Goal: Information Seeking & Learning: Learn about a topic

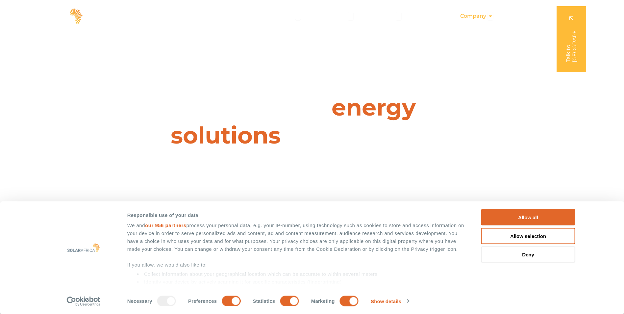
click at [476, 16] on span "Company" at bounding box center [473, 16] width 26 height 8
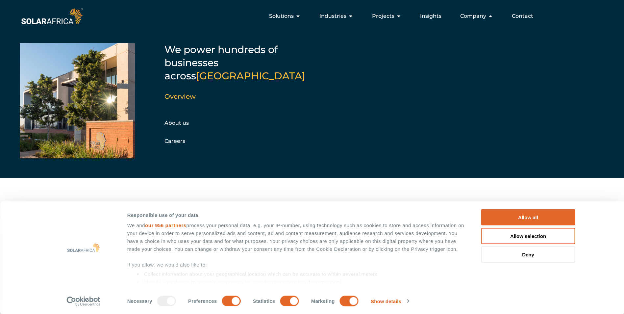
scroll to position [33, 0]
click at [183, 120] on link "About us" at bounding box center [176, 123] width 24 height 6
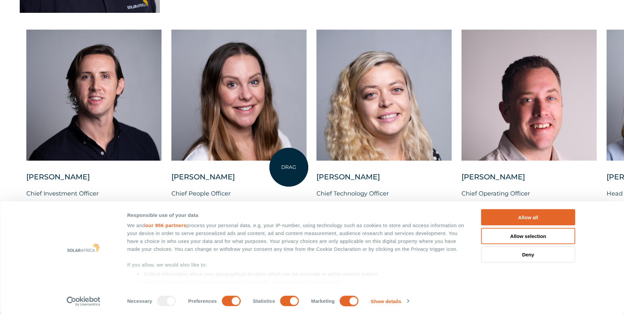
scroll to position [1696, 0]
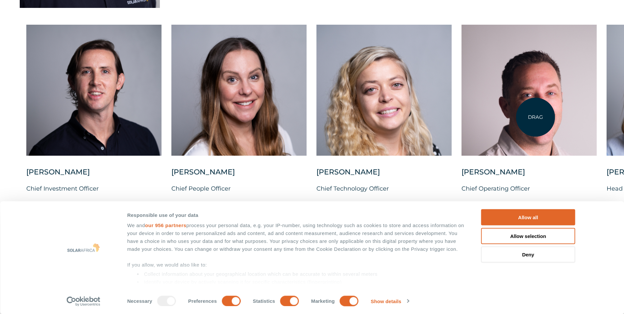
click at [536, 117] on div at bounding box center [529, 90] width 135 height 131
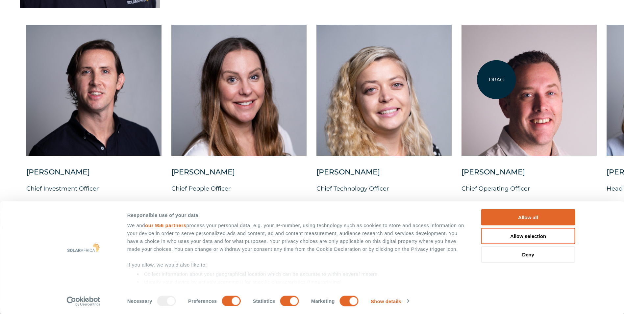
click at [496, 83] on div at bounding box center [529, 90] width 135 height 131
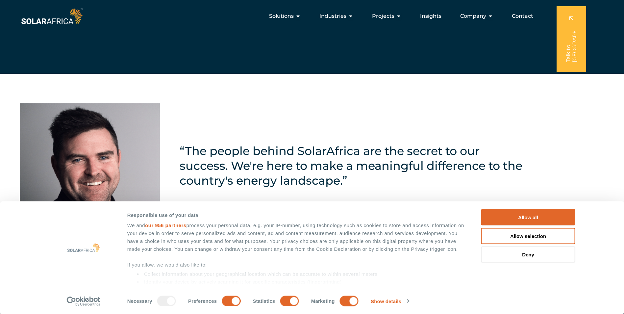
scroll to position [1432, 0]
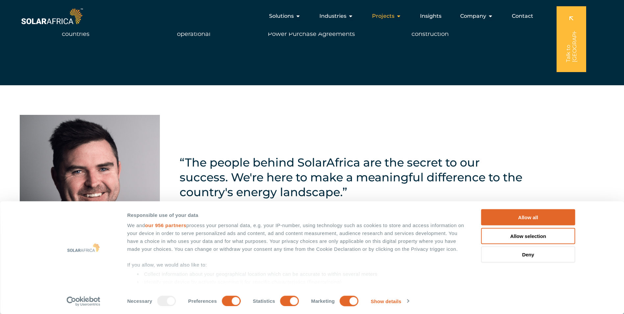
click at [391, 15] on span "Projects" at bounding box center [383, 16] width 22 height 8
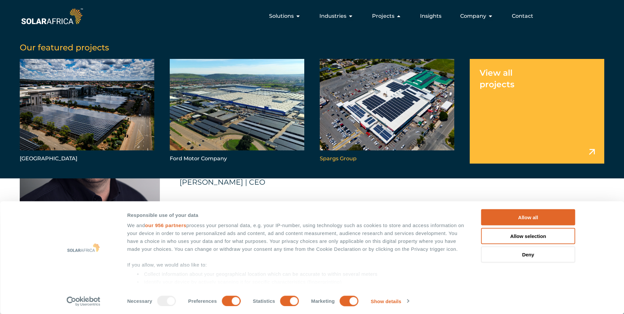
scroll to position [1465, 0]
click at [519, 16] on span "Contact" at bounding box center [522, 16] width 21 height 8
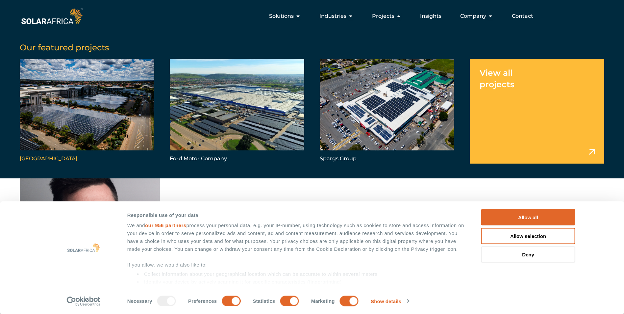
scroll to position [1367, 0]
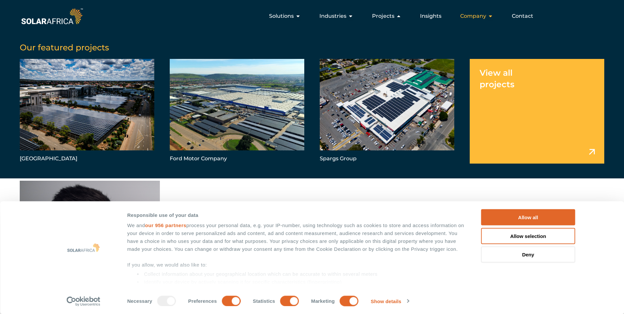
click at [475, 16] on span "Company" at bounding box center [473, 16] width 26 height 8
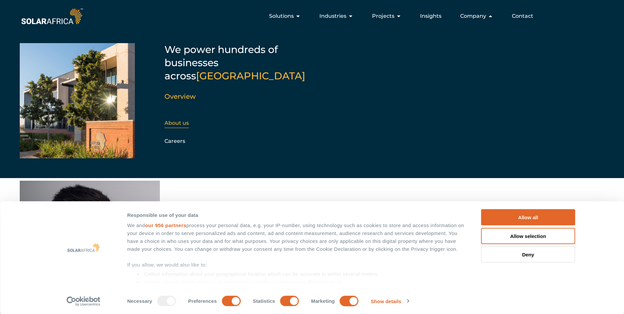
click at [183, 120] on link "About us" at bounding box center [176, 123] width 24 height 6
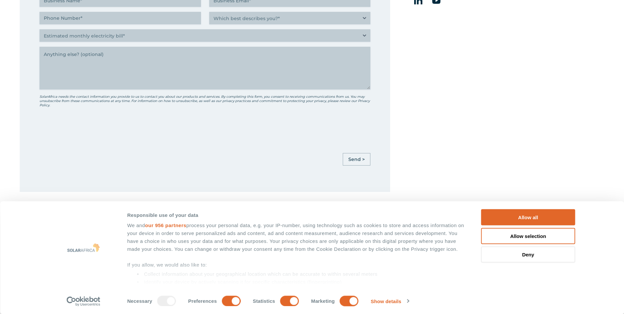
scroll to position [428, 0]
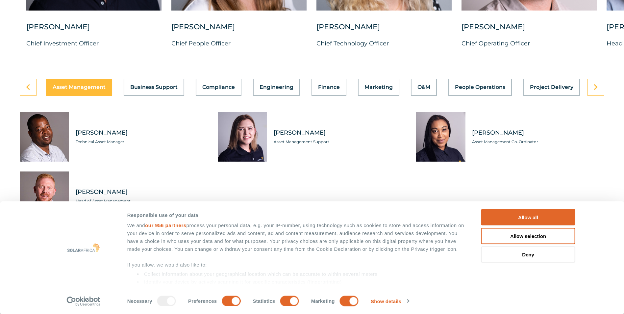
scroll to position [1842, 0]
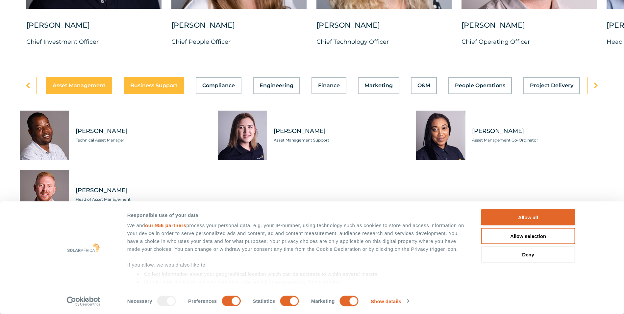
click at [159, 88] on span "Business Support" at bounding box center [153, 85] width 47 height 5
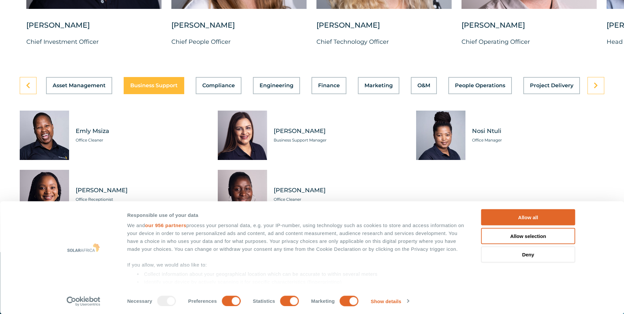
scroll to position [1875, 0]
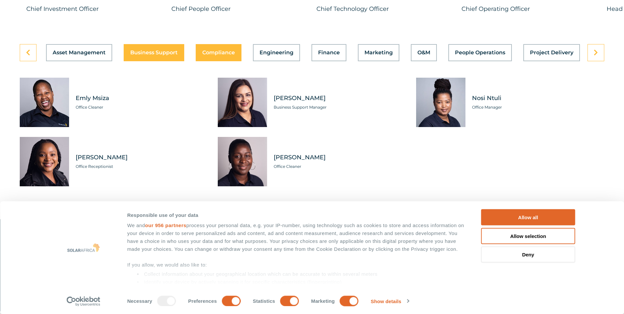
click at [217, 55] on span "Compliance" at bounding box center [218, 52] width 33 height 5
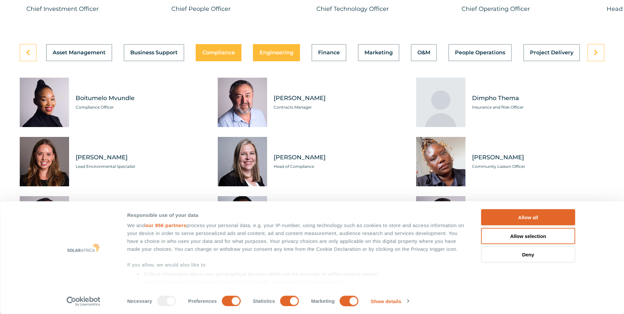
click at [276, 55] on span "Engineering" at bounding box center [277, 52] width 34 height 5
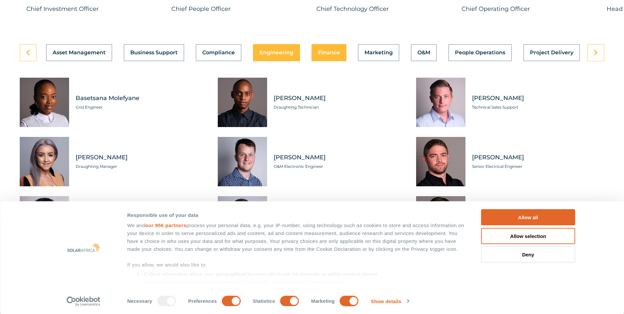
click at [329, 55] on span "Finance" at bounding box center [329, 52] width 22 height 5
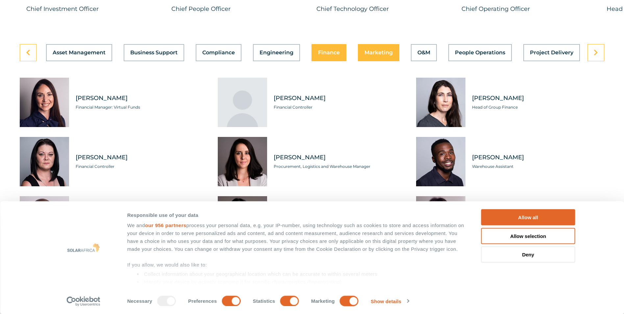
click at [376, 55] on span "Marketing" at bounding box center [379, 52] width 28 height 5
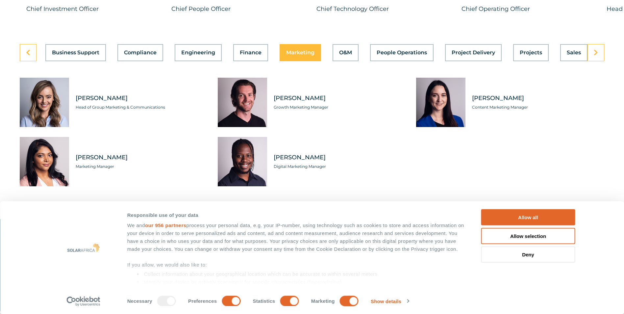
scroll to position [0, 142]
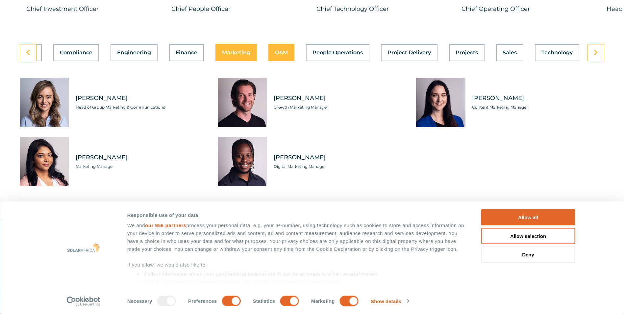
click at [278, 55] on span "O&M" at bounding box center [281, 52] width 13 height 5
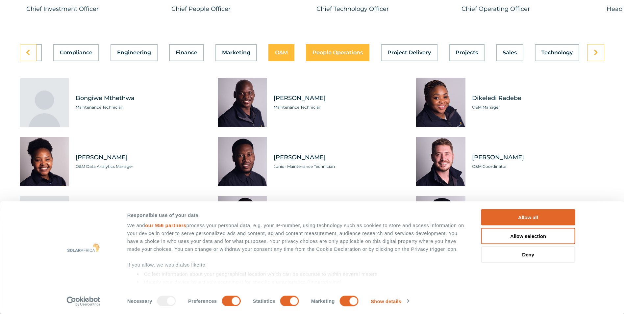
click at [339, 55] on span "People Operations" at bounding box center [338, 52] width 50 height 5
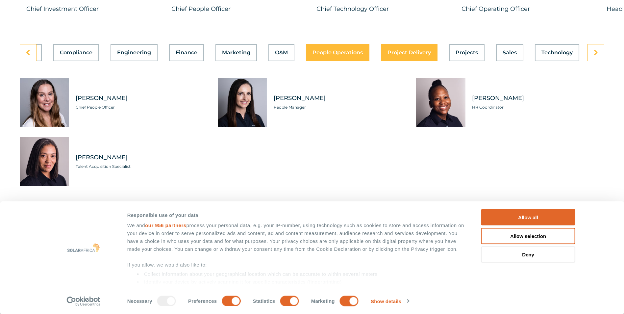
click at [403, 55] on span "Project Delivery" at bounding box center [409, 52] width 43 height 5
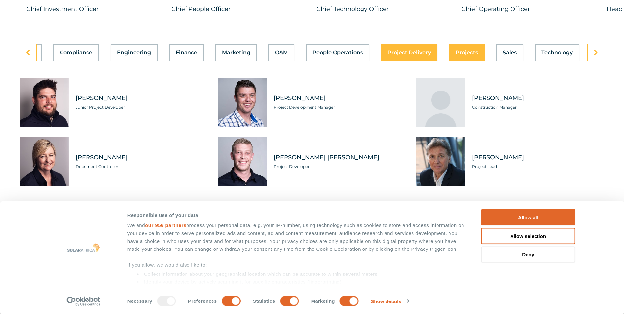
click at [463, 55] on span "Projects" at bounding box center [467, 52] width 22 height 5
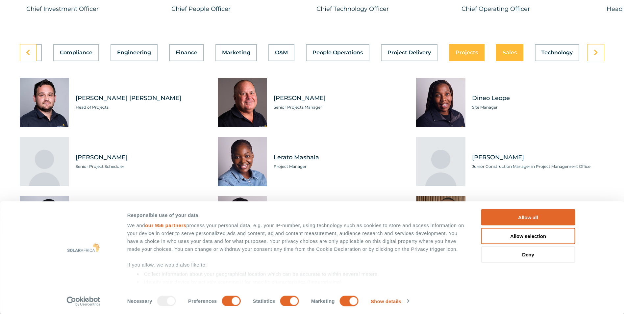
click at [509, 55] on span "Sales" at bounding box center [510, 52] width 14 height 5
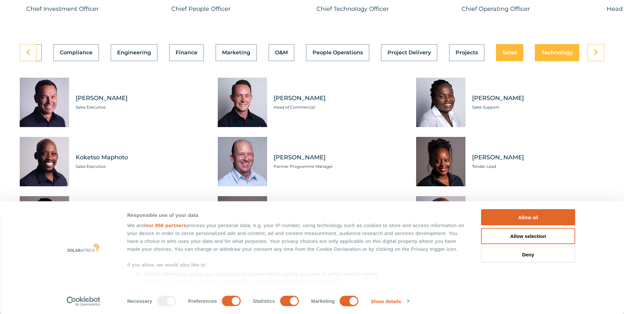
click at [558, 55] on span "Technology" at bounding box center [556, 52] width 31 height 5
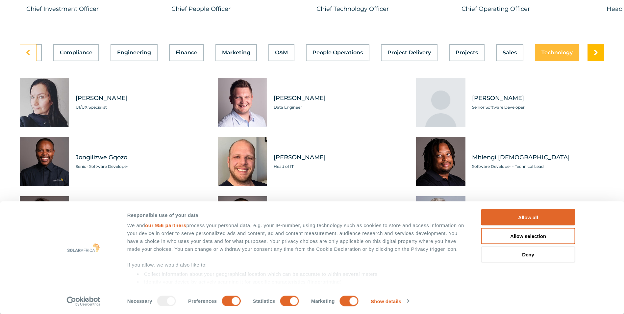
click at [595, 56] on icon at bounding box center [596, 52] width 4 height 7
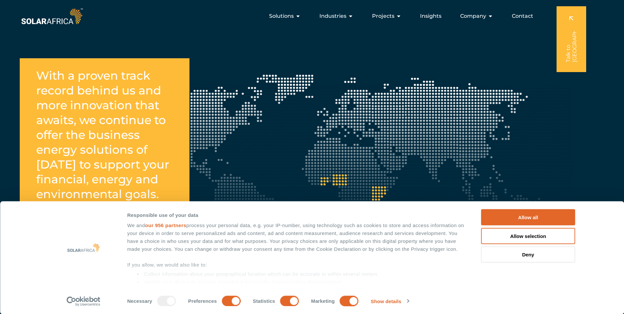
scroll to position [1151, 0]
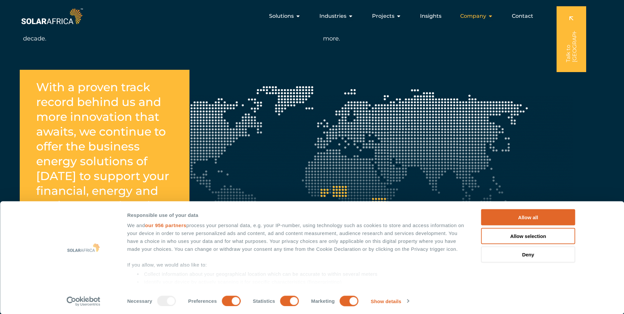
click at [477, 16] on span "Company" at bounding box center [473, 16] width 26 height 8
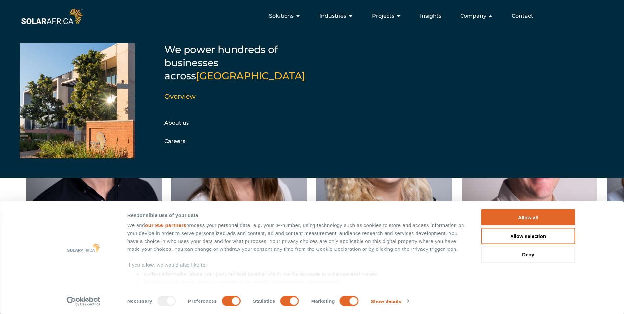
scroll to position [1612, 0]
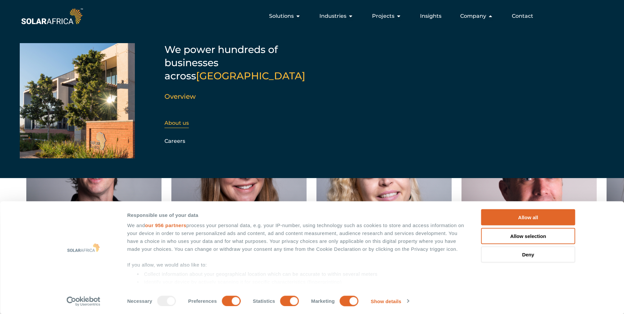
click at [181, 120] on link "About us" at bounding box center [176, 123] width 24 height 6
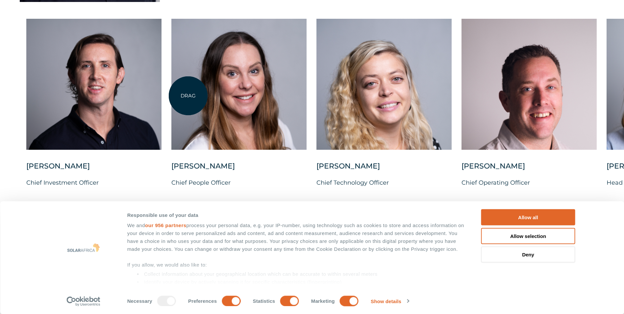
scroll to position [1711, 0]
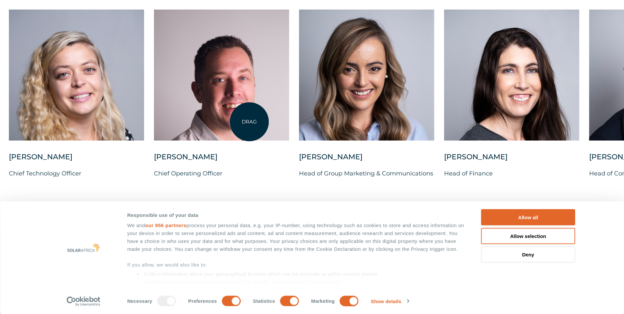
drag, startPoint x: 557, startPoint y: 118, endPoint x: 247, endPoint y: 122, distance: 310.2
click at [247, 122] on div at bounding box center [221, 75] width 135 height 131
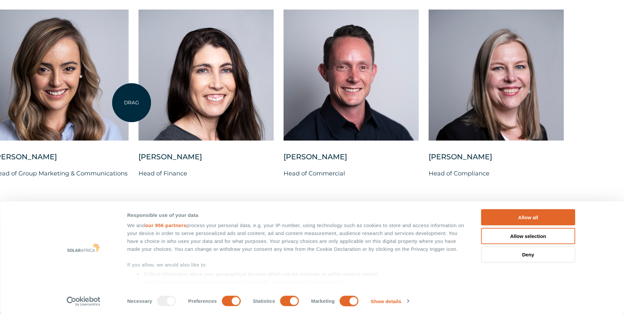
drag, startPoint x: 309, startPoint y: 121, endPoint x: 131, endPoint y: 101, distance: 179.1
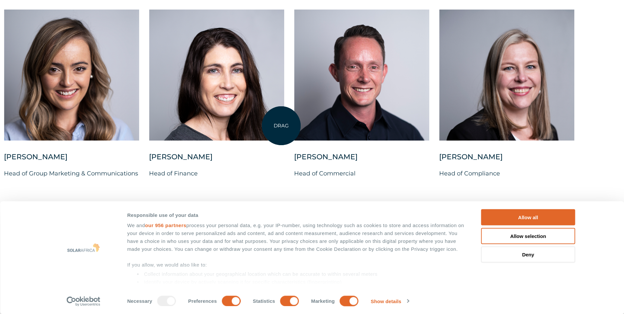
drag, startPoint x: 392, startPoint y: 113, endPoint x: 275, endPoint y: 126, distance: 117.1
click at [279, 126] on div "Charl Alheit Chief Investment Officer Candice Seggie Chief People Officer Suné …" at bounding box center [3, 99] width 1213 height 179
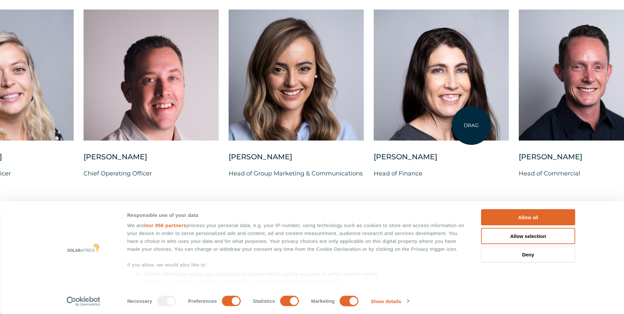
drag, startPoint x: 268, startPoint y: 131, endPoint x: 552, endPoint y: 119, distance: 283.8
click at [509, 119] on div at bounding box center [441, 75] width 135 height 131
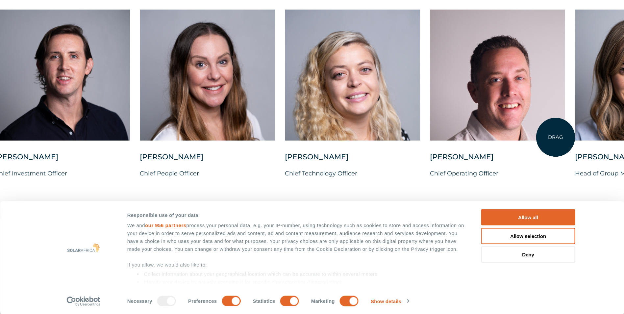
drag, startPoint x: 296, startPoint y: 143, endPoint x: 567, endPoint y: 133, distance: 270.6
click at [565, 135] on div at bounding box center [497, 75] width 135 height 131
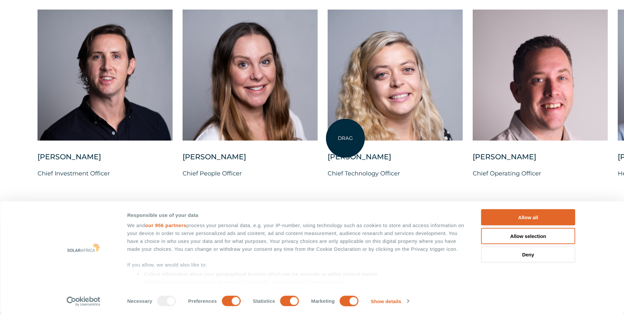
drag, startPoint x: 290, startPoint y: 139, endPoint x: 361, endPoint y: 138, distance: 71.1
click at [361, 138] on div "Charl Alheit Chief Investment Officer Candice Seggie Chief People Officer Suné …" at bounding box center [617, 99] width 1213 height 179
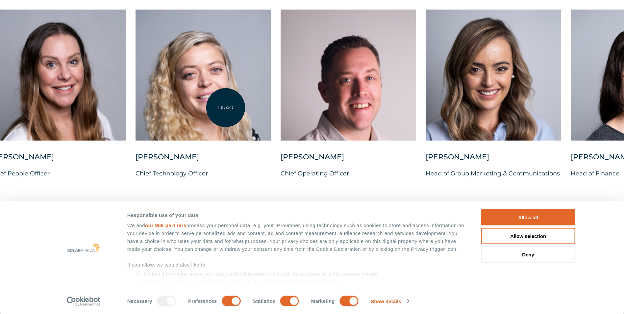
drag, startPoint x: 374, startPoint y: 117, endPoint x: 195, endPoint y: 105, distance: 179.4
click at [196, 106] on div at bounding box center [203, 75] width 135 height 131
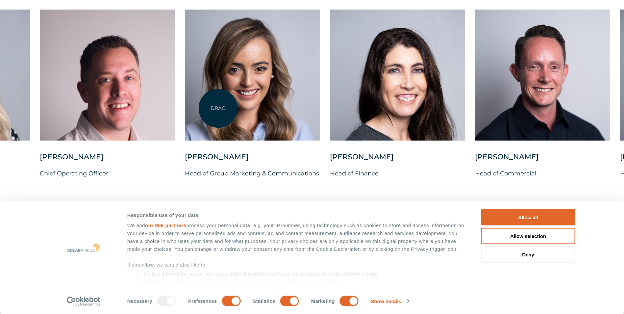
drag, startPoint x: 349, startPoint y: 118, endPoint x: 218, endPoint y: 106, distance: 131.8
click at [217, 108] on div at bounding box center [252, 75] width 135 height 131
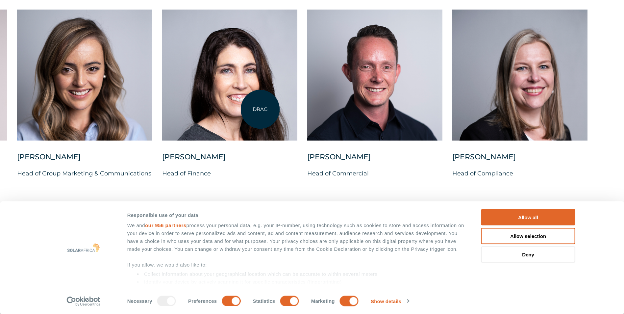
drag, startPoint x: 415, startPoint y: 114, endPoint x: 262, endPoint y: 108, distance: 152.8
click at [260, 109] on div at bounding box center [229, 75] width 135 height 131
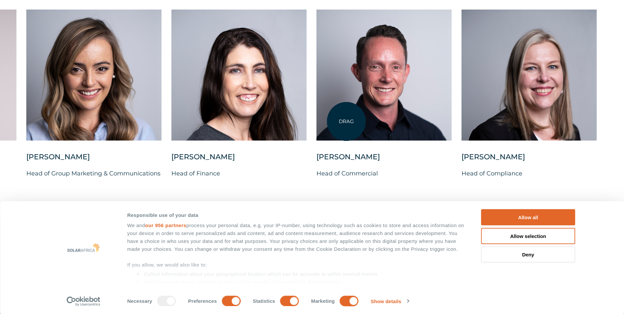
drag, startPoint x: 275, startPoint y: 120, endPoint x: 378, endPoint y: 122, distance: 103.6
click at [382, 124] on div "Charl Alheit Chief Investment Officer Candice Seggie Chief People Officer Suné …" at bounding box center [26, 99] width 1213 height 179
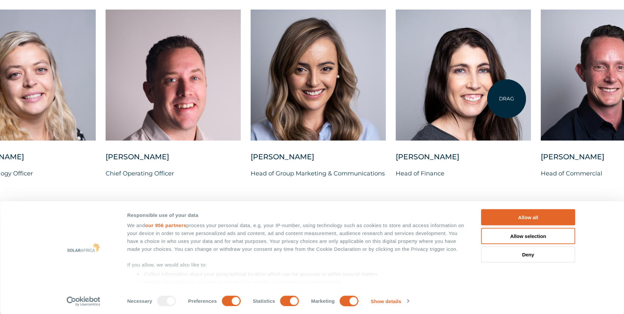
drag, startPoint x: 318, startPoint y: 97, endPoint x: 507, endPoint y: 99, distance: 188.8
click at [507, 99] on div at bounding box center [463, 75] width 135 height 131
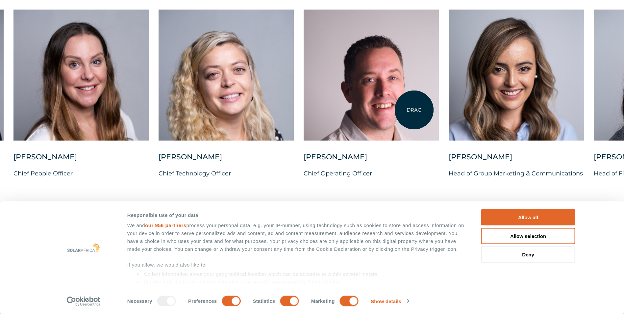
drag, startPoint x: 282, startPoint y: 107, endPoint x: 414, endPoint y: 110, distance: 132.0
click at [414, 110] on div at bounding box center [371, 75] width 135 height 131
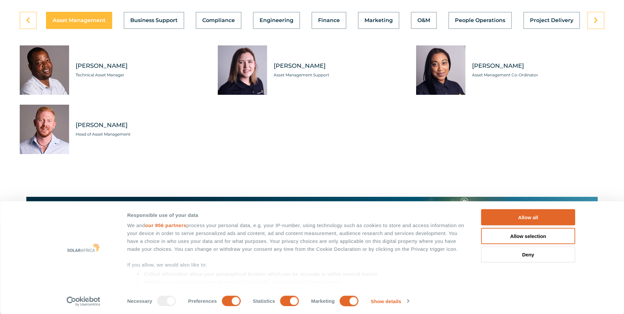
scroll to position [1908, 0]
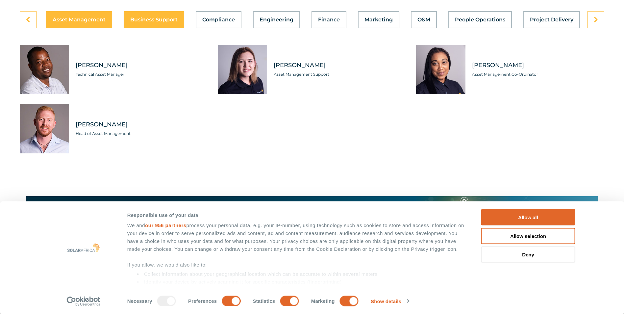
click at [169, 22] on span "Business Support" at bounding box center [153, 19] width 47 height 5
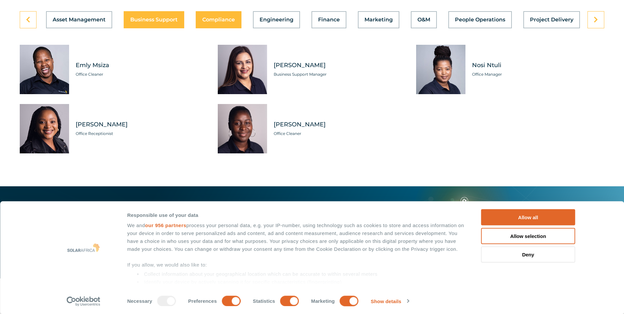
click at [221, 22] on span "Compliance" at bounding box center [218, 19] width 33 height 5
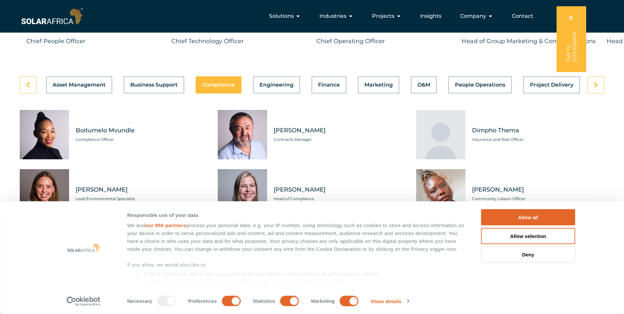
scroll to position [1842, 0]
click at [288, 89] on div "Asset Management Business Support Compliance Engineering Finance Marketing O&M …" at bounding box center [312, 85] width 585 height 17
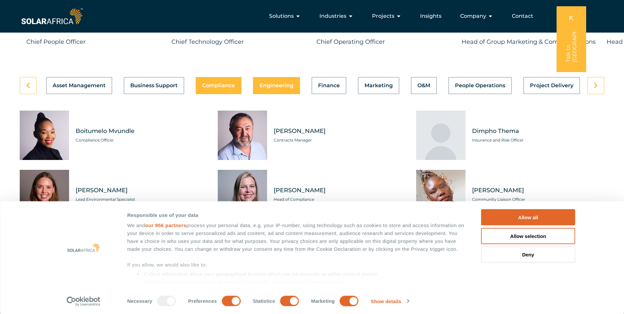
click at [283, 88] on span "Engineering" at bounding box center [277, 85] width 34 height 5
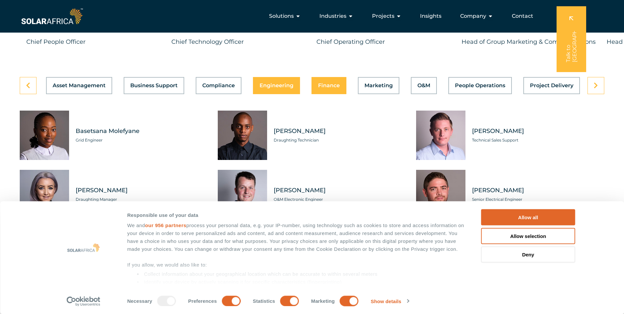
click at [329, 88] on span "Finance" at bounding box center [329, 85] width 22 height 5
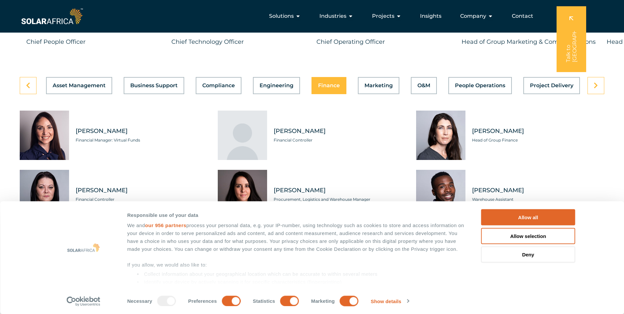
click at [329, 88] on span "Finance" at bounding box center [329, 85] width 22 height 5
click at [377, 88] on span "Marketing" at bounding box center [379, 85] width 28 height 5
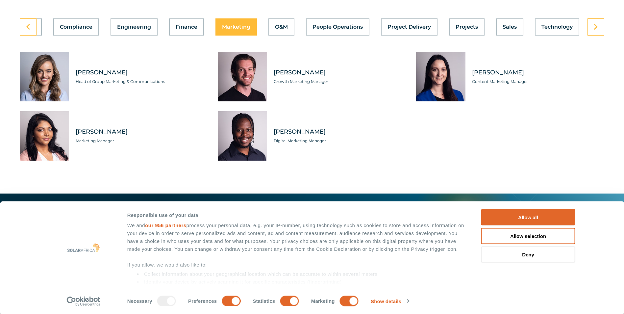
scroll to position [1908, 0]
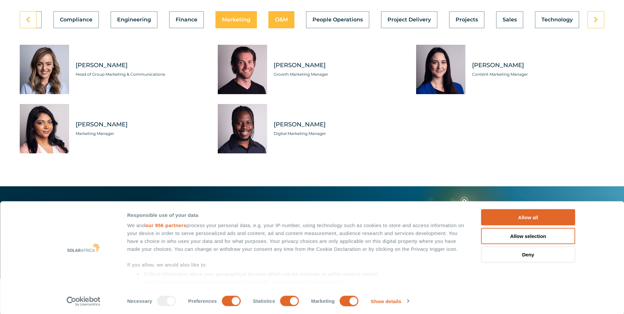
click at [283, 22] on span "O&M" at bounding box center [281, 19] width 13 height 5
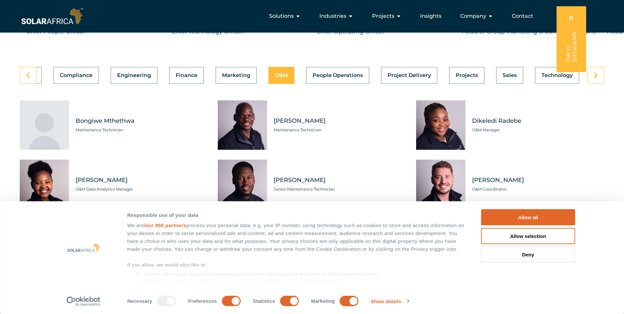
scroll to position [1842, 0]
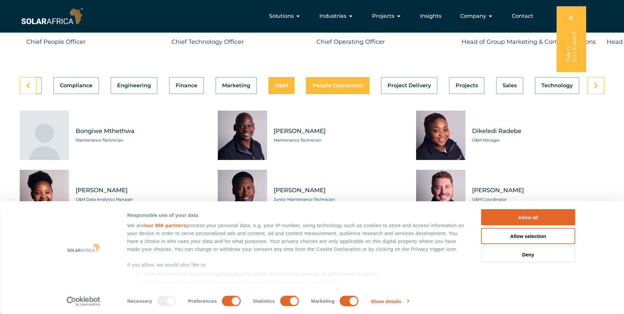
click at [347, 88] on span "People Operations" at bounding box center [338, 85] width 50 height 5
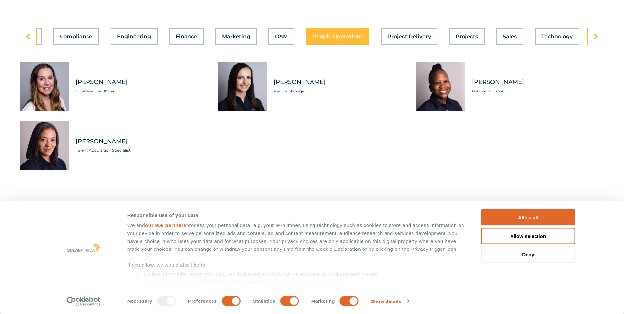
scroll to position [1875, 0]
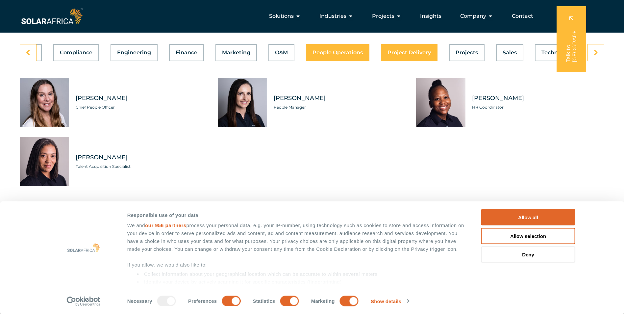
click at [402, 55] on span "Project Delivery" at bounding box center [409, 52] width 43 height 5
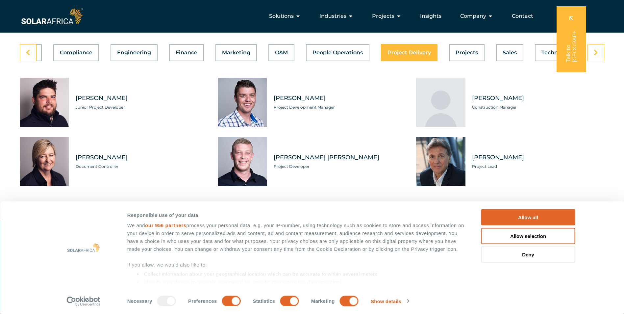
scroll to position [0, 142]
click at [462, 55] on span "Projects" at bounding box center [467, 52] width 22 height 5
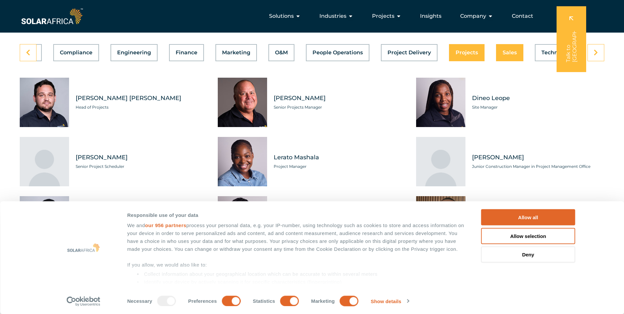
click at [506, 55] on span "Sales" at bounding box center [510, 52] width 14 height 5
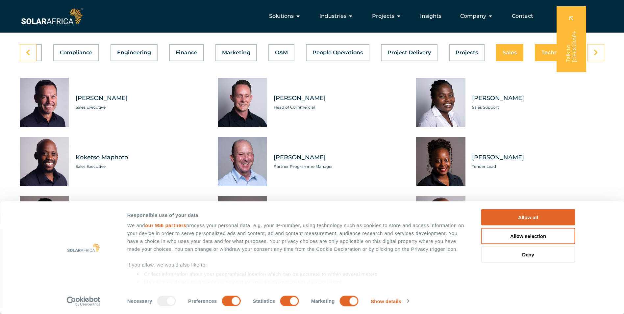
click at [544, 55] on span "Technology" at bounding box center [556, 52] width 31 height 5
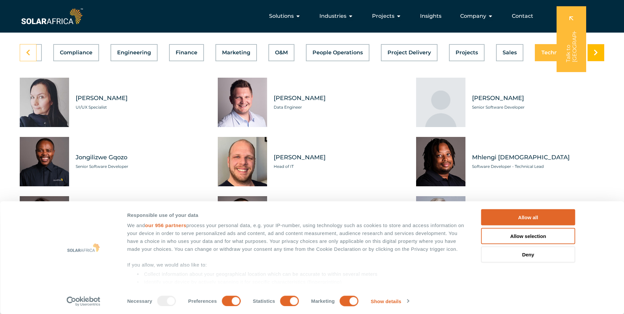
click at [596, 56] on icon at bounding box center [596, 52] width 4 height 7
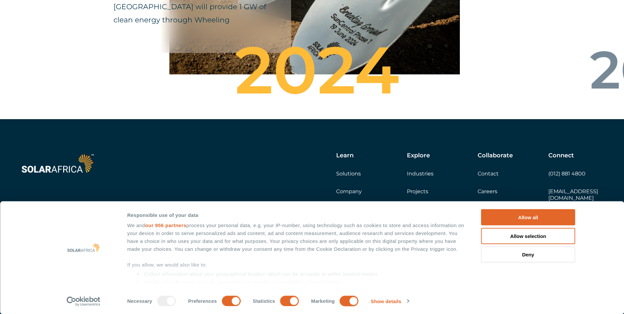
scroll to position [2439, 0]
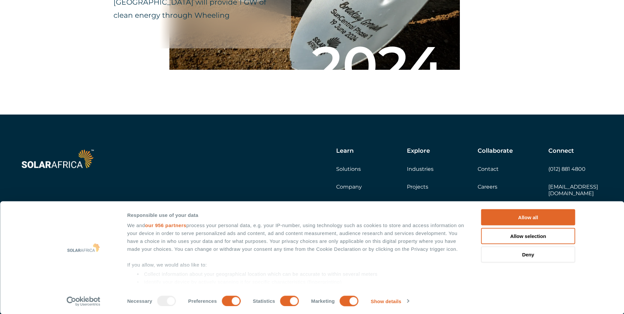
drag, startPoint x: 541, startPoint y: 61, endPoint x: 585, endPoint y: 80, distance: 48.8
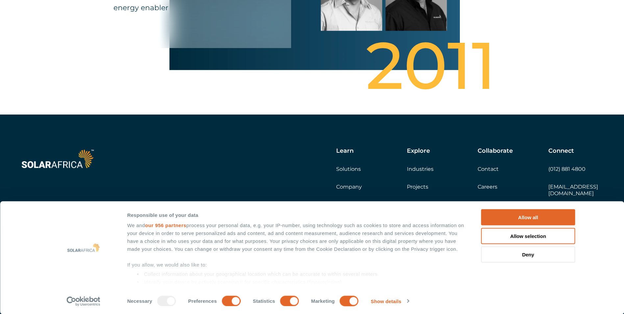
drag, startPoint x: 453, startPoint y: 73, endPoint x: 426, endPoint y: 62, distance: 29.3
click at [437, 62] on div "2011" at bounding box center [425, 68] width 287 height 53
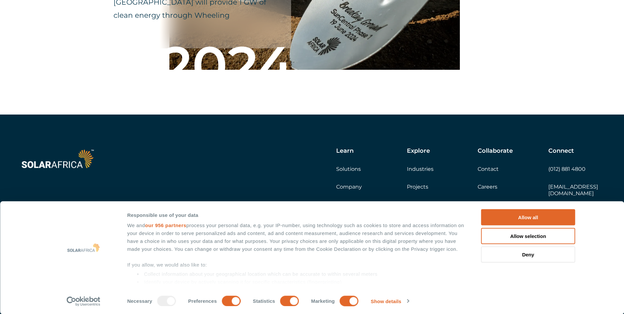
drag, startPoint x: 466, startPoint y: 66, endPoint x: 387, endPoint y: 65, distance: 79.0
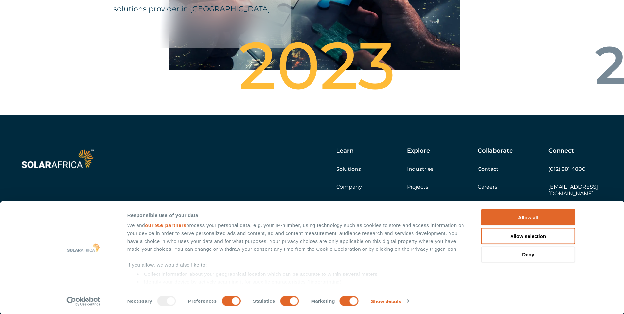
drag, startPoint x: 488, startPoint y: 59, endPoint x: 345, endPoint y: 63, distance: 142.8
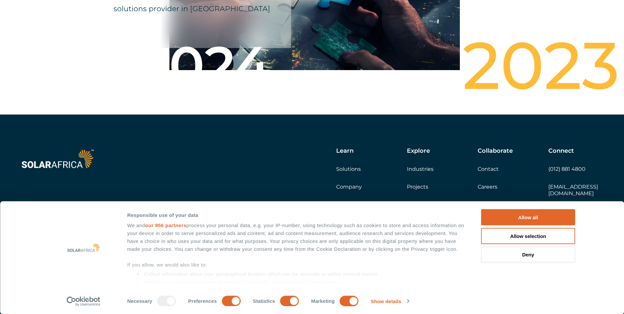
drag, startPoint x: 399, startPoint y: 93, endPoint x: 616, endPoint y: 64, distance: 218.7
click at [622, 69] on div "2023" at bounding box center [535, 68] width 287 height 53
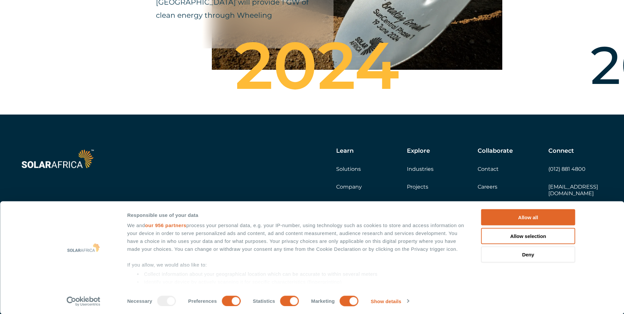
drag, startPoint x: 590, startPoint y: 44, endPoint x: 617, endPoint y: 47, distance: 27.2
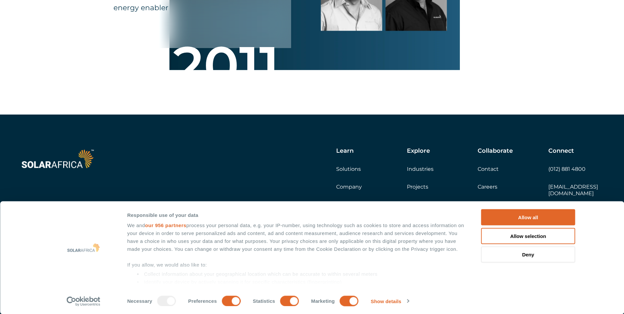
drag, startPoint x: 539, startPoint y: 44, endPoint x: 462, endPoint y: 44, distance: 76.3
click at [462, 44] on div "Krystalline Salt Limited Delivered East Africa’s largest industrial solar syste…" at bounding box center [312, 3] width 624 height 222
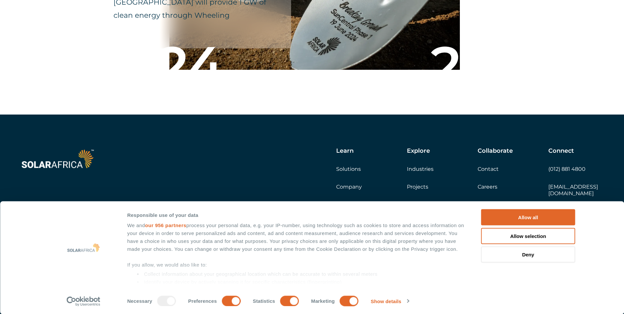
drag, startPoint x: 158, startPoint y: 84, endPoint x: 2, endPoint y: 61, distance: 158.0
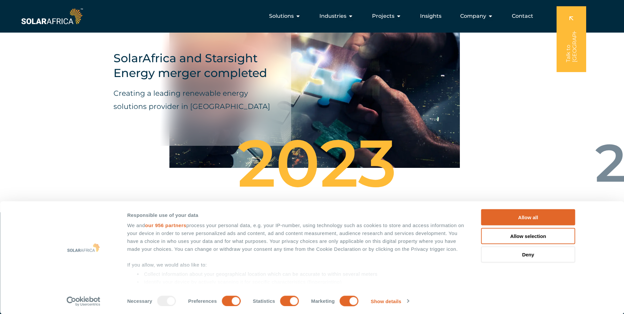
scroll to position [2307, 0]
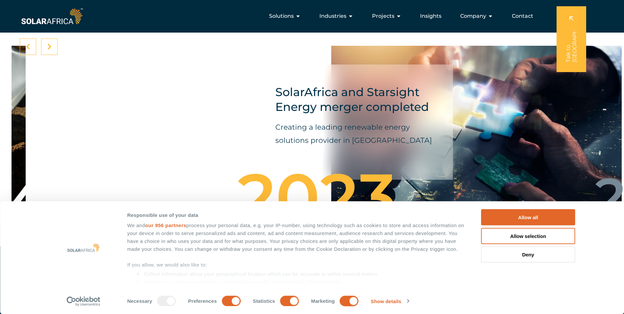
drag, startPoint x: 335, startPoint y: 103, endPoint x: 484, endPoint y: 95, distance: 149.6
click at [488, 97] on div "SolarAfrica and Starsight Energy merger completed Creating a leading renewable …" at bounding box center [476, 124] width 290 height 174
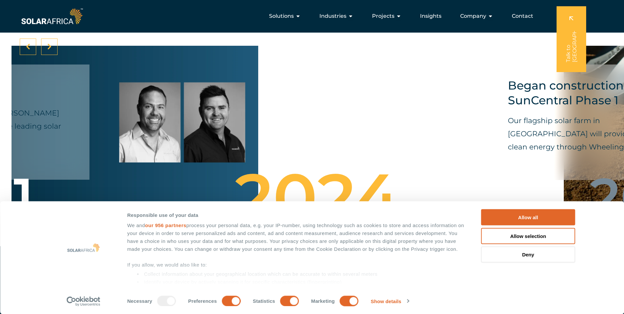
drag, startPoint x: 151, startPoint y: 118, endPoint x: 544, endPoint y: 116, distance: 393.1
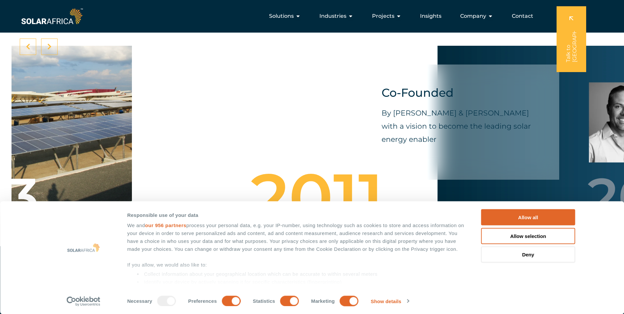
drag, startPoint x: 126, startPoint y: 122, endPoint x: 422, endPoint y: 118, distance: 296.1
click at [413, 119] on p "By James Irons & David McDonald with a vision to become the leading solar energ…" at bounding box center [461, 126] width 158 height 39
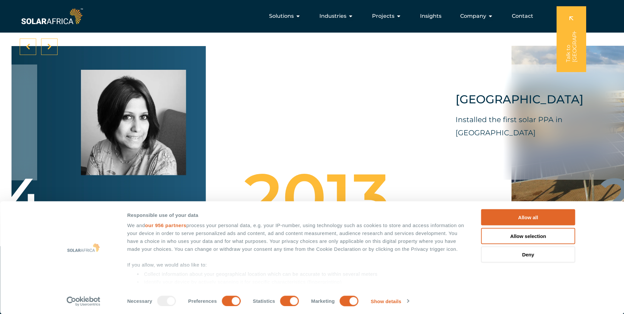
drag, startPoint x: 81, startPoint y: 141, endPoint x: 412, endPoint y: 134, distance: 331.7
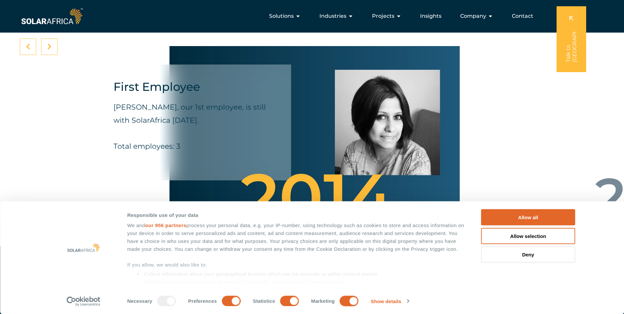
drag, startPoint x: 64, startPoint y: 137, endPoint x: 138, endPoint y: 146, distance: 74.2
click at [139, 146] on div "First Employee Preeti Ragoobar, our 1st employee, is still with SolarAfrica tod…" at bounding box center [305, 124] width 586 height 175
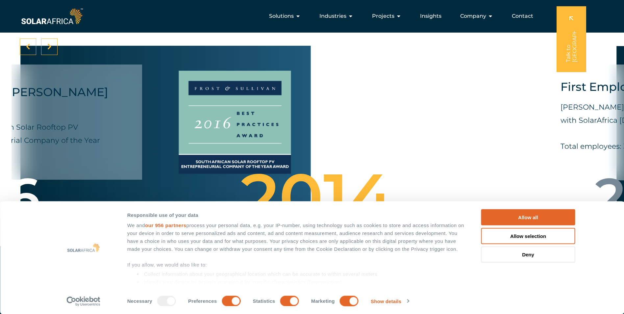
drag, startPoint x: 133, startPoint y: 142, endPoint x: 551, endPoint y: 123, distance: 418.6
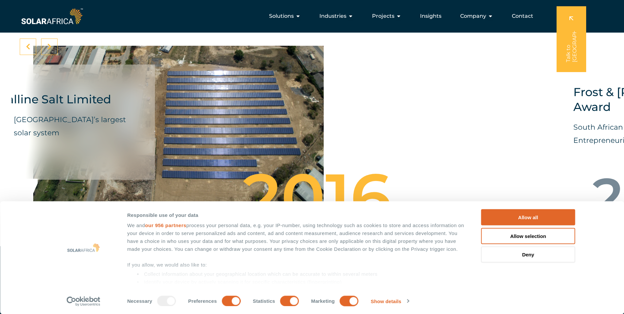
drag, startPoint x: 76, startPoint y: 128, endPoint x: 494, endPoint y: 124, distance: 418.5
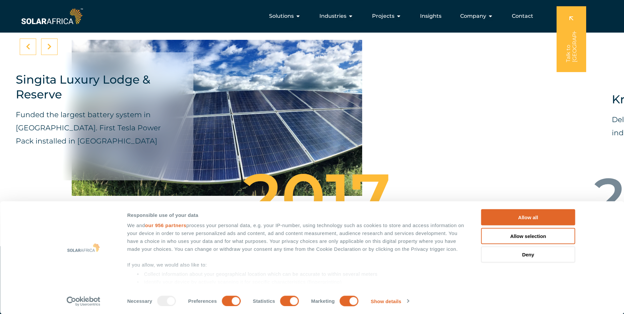
drag, startPoint x: 54, startPoint y: 131, endPoint x: 530, endPoint y: 124, distance: 476.4
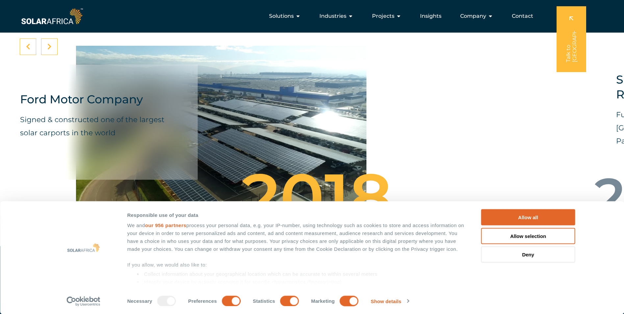
drag, startPoint x: 48, startPoint y: 128, endPoint x: 541, endPoint y: 121, distance: 492.8
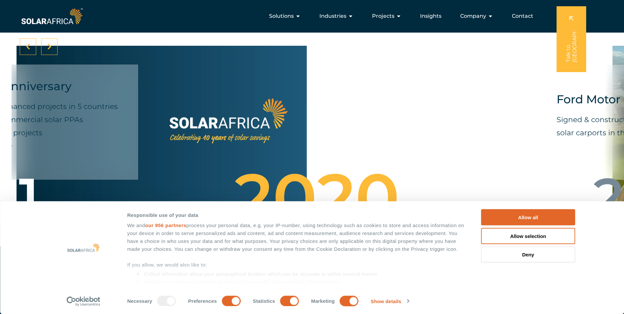
drag, startPoint x: 57, startPoint y: 135, endPoint x: 497, endPoint y: 132, distance: 440.8
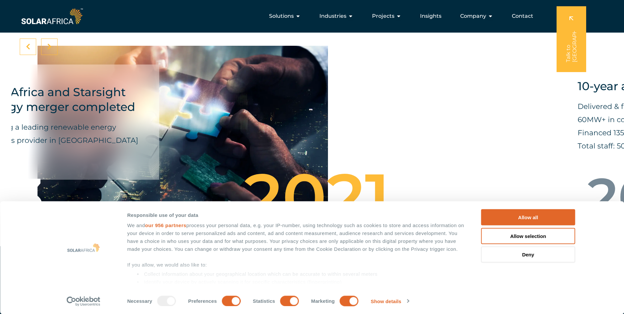
drag, startPoint x: 57, startPoint y: 110, endPoint x: 554, endPoint y: 130, distance: 496.8
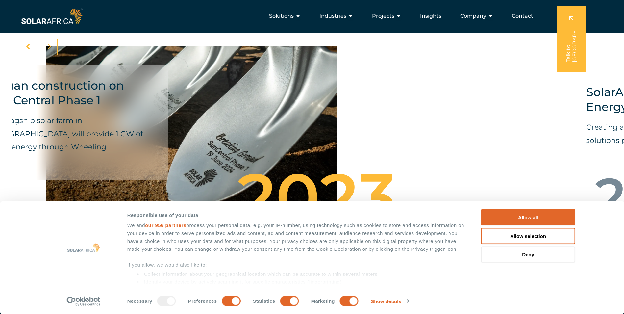
drag, startPoint x: 54, startPoint y: 111, endPoint x: 538, endPoint y: 118, distance: 483.3
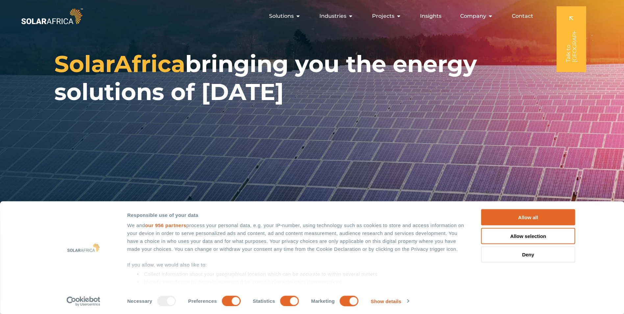
scroll to position [0, 0]
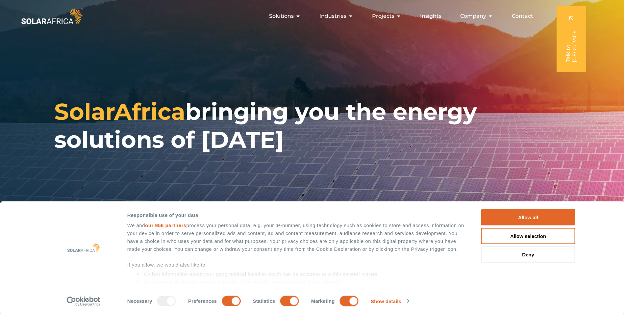
click at [66, 21] on img at bounding box center [52, 16] width 64 height 19
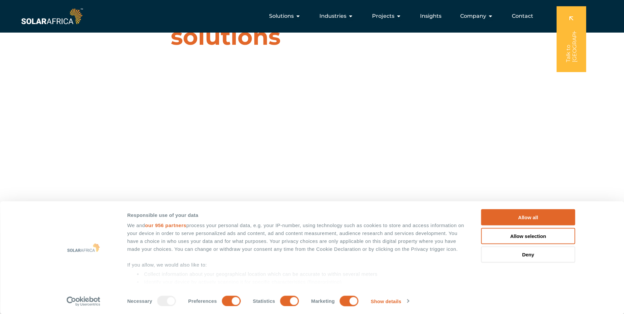
scroll to position [66, 0]
